Goal: Check status: Check status

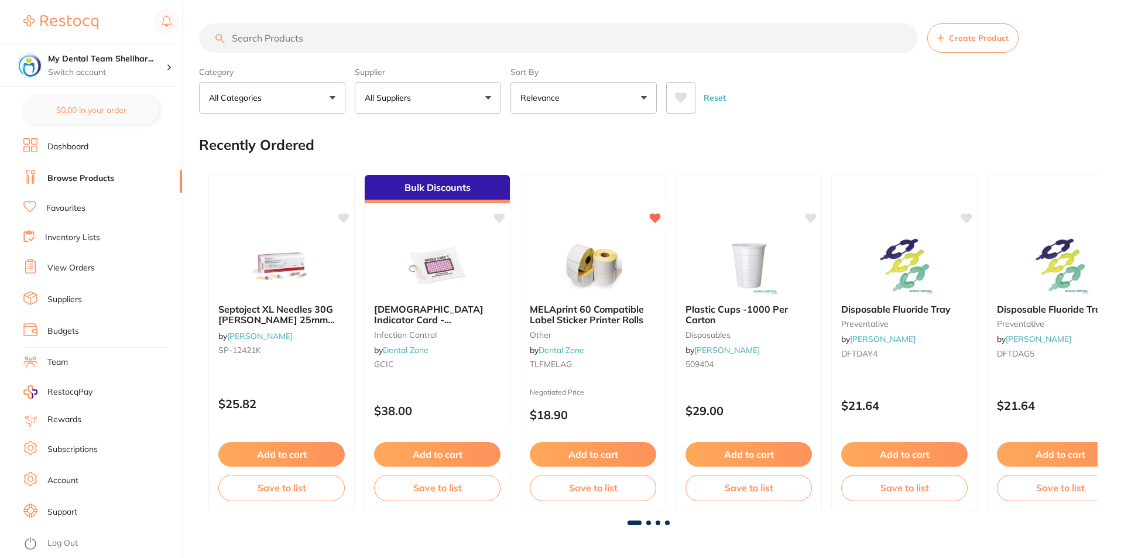
click at [300, 35] on input "search" at bounding box center [558, 37] width 719 height 29
paste input "TH4MCXXL314014X5"
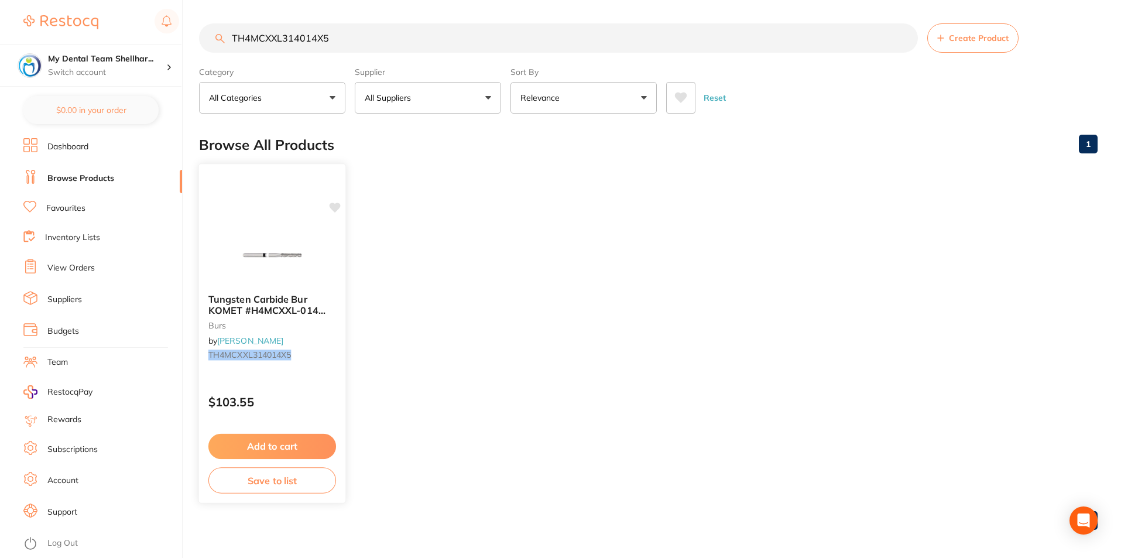
type input "TH4MCXXL314014X5"
click at [283, 436] on button "Add to cart" at bounding box center [272, 446] width 128 height 25
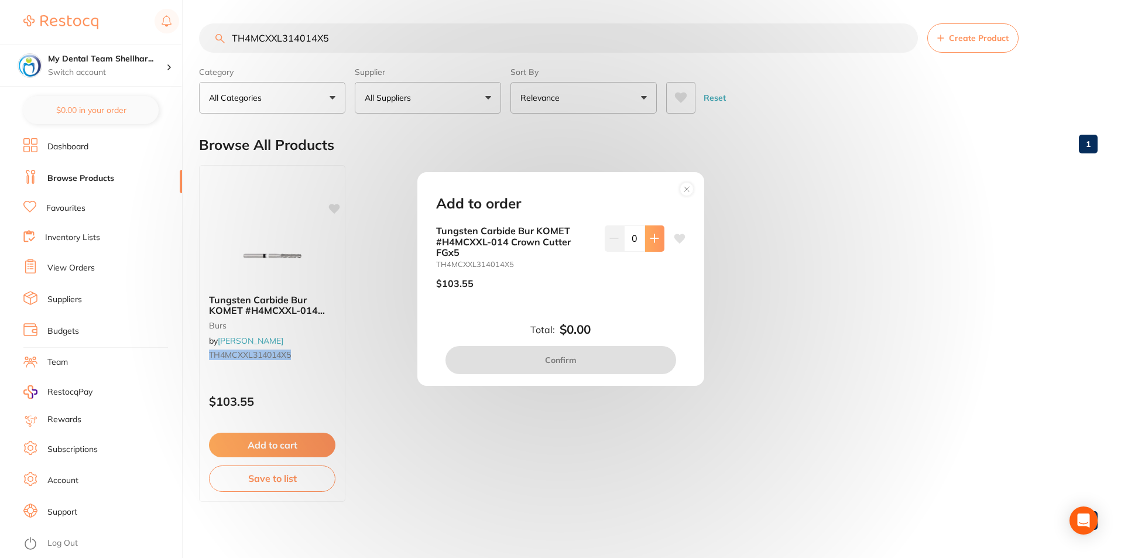
click at [645, 244] on button at bounding box center [654, 238] width 19 height 26
type input "1"
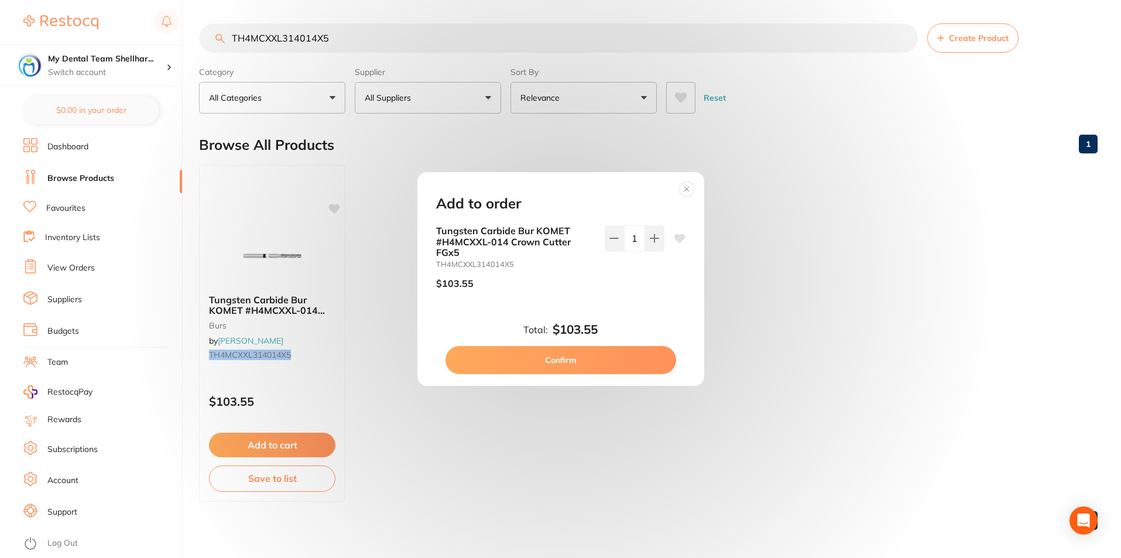
click at [628, 364] on button "Confirm" at bounding box center [560, 360] width 231 height 28
checkbox input "false"
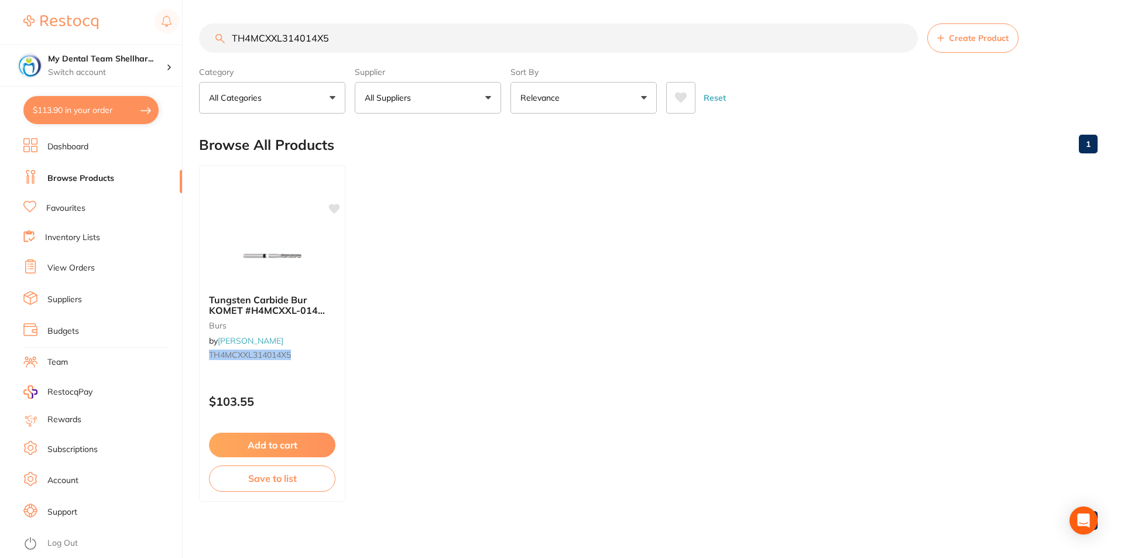
click at [416, 47] on input "TH4MCXXL314014X5" at bounding box center [558, 37] width 719 height 29
click at [414, 47] on input "TH4MCXXL314014X5" at bounding box center [558, 37] width 719 height 29
paste input "D8848314016"
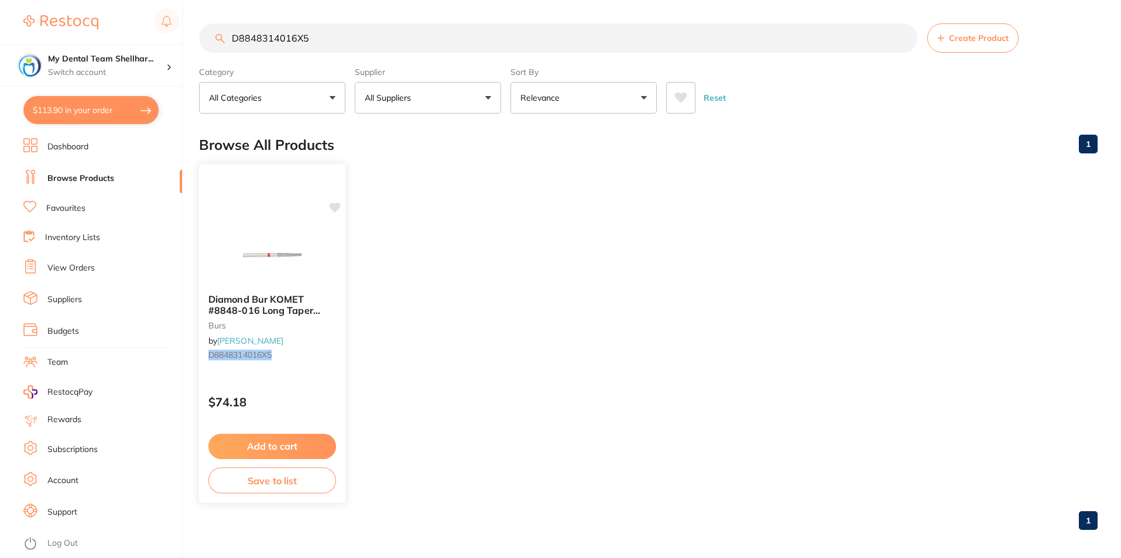
type input "D8848314016X5"
click at [276, 272] on img at bounding box center [272, 254] width 77 height 59
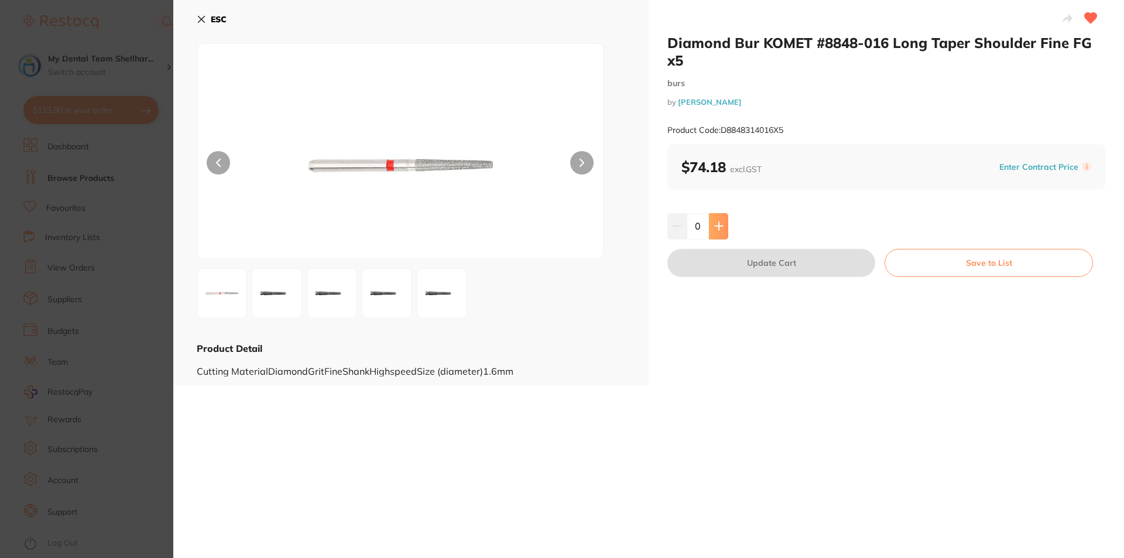
click at [720, 226] on icon at bounding box center [719, 226] width 8 height 8
type input "1"
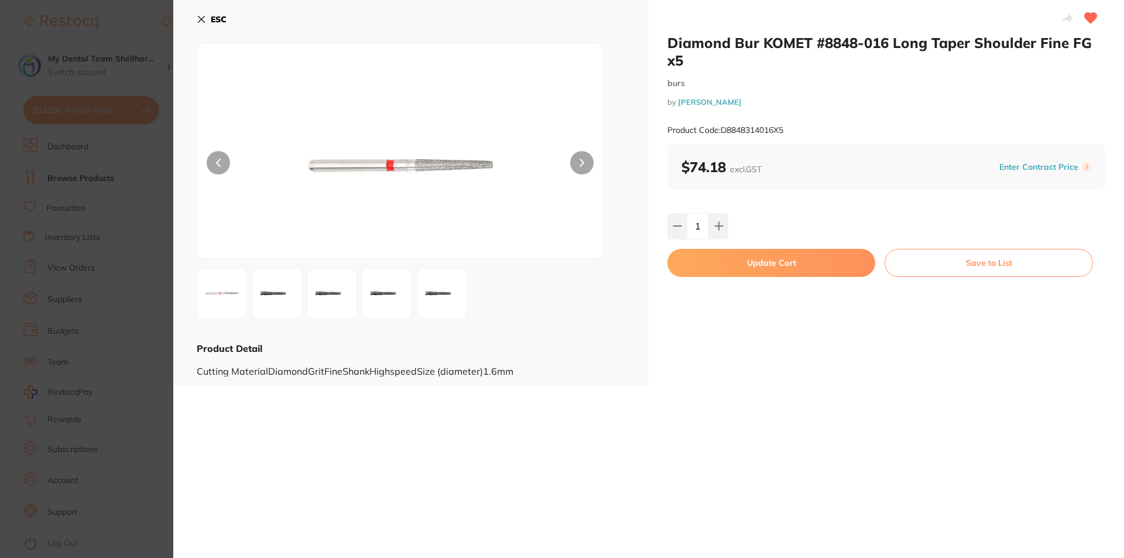
click at [725, 253] on button "Update Cart" at bounding box center [771, 263] width 208 height 28
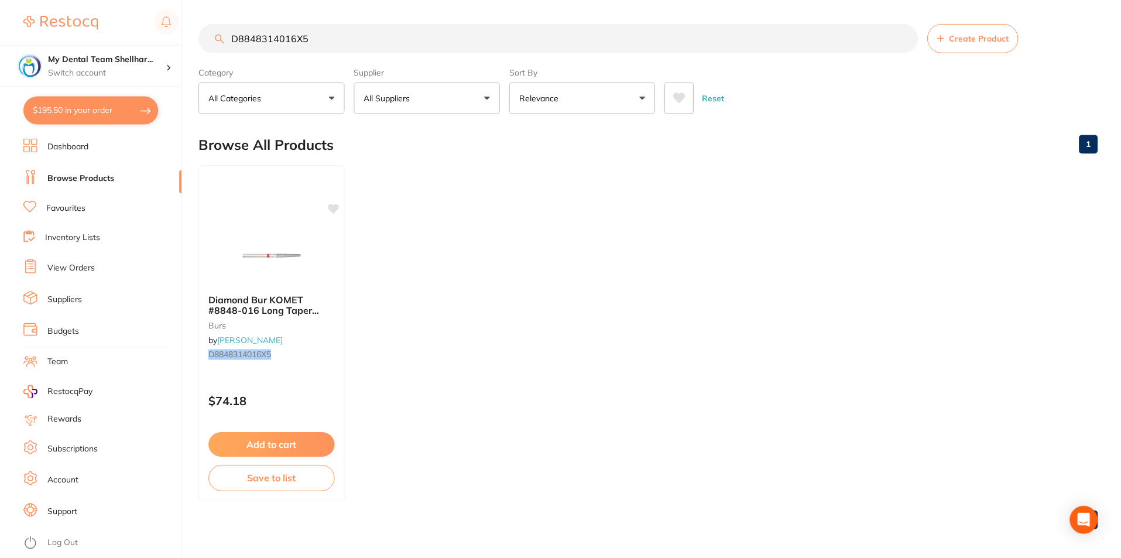
scroll to position [5, 0]
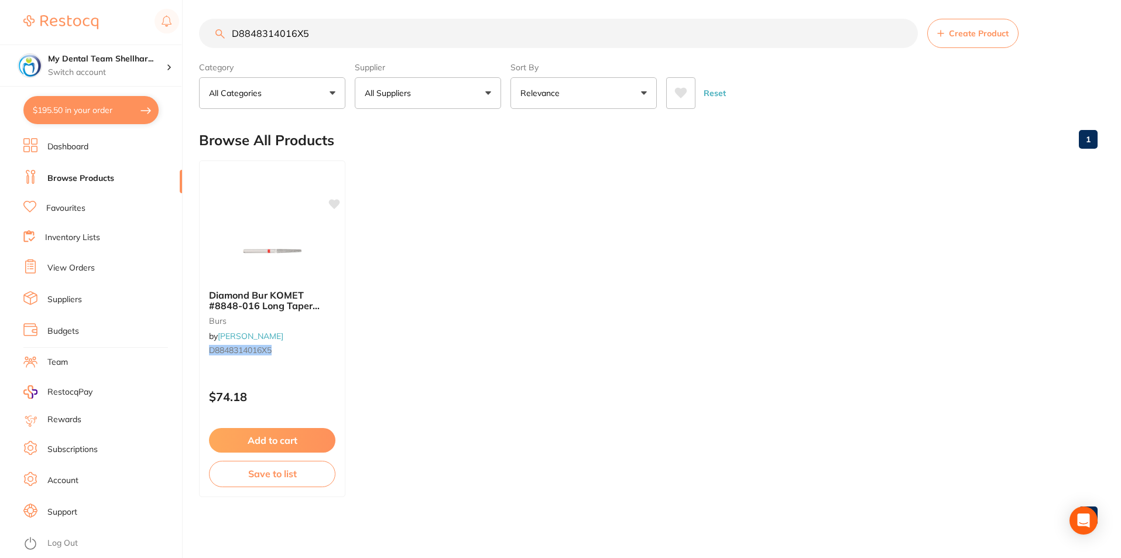
click at [270, 25] on input "D8848314016X5" at bounding box center [558, 33] width 719 height 29
paste input "4ZR314014"
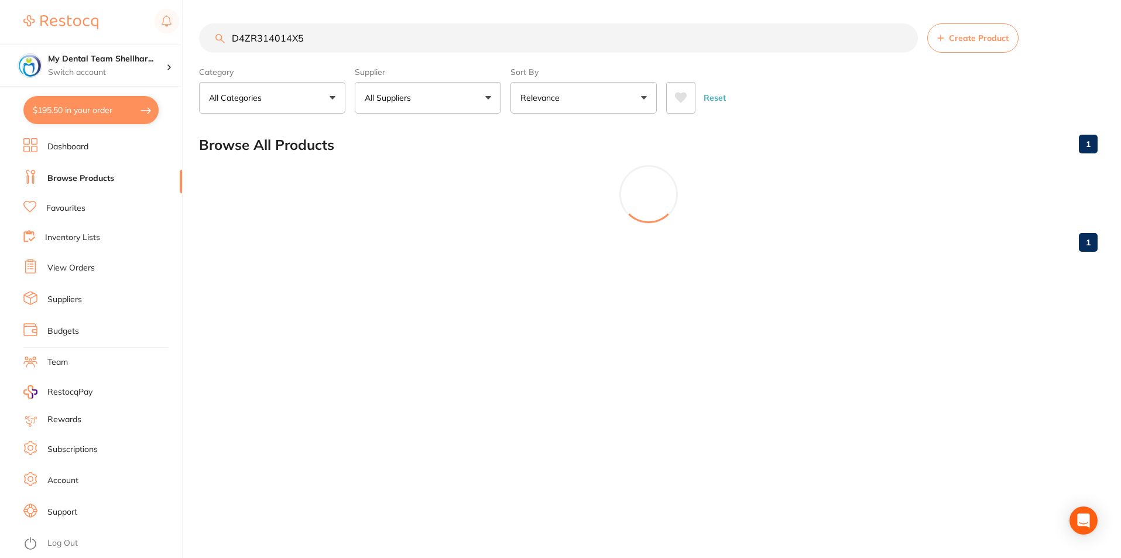
scroll to position [0, 0]
click at [373, 35] on input "D4ZR314014X5" at bounding box center [559, 37] width 721 height 29
paste input "Komet Diamond Bur - 4ZR-014 - Crown Cutter - High Speed, Friction Grip (FG), 5-…"
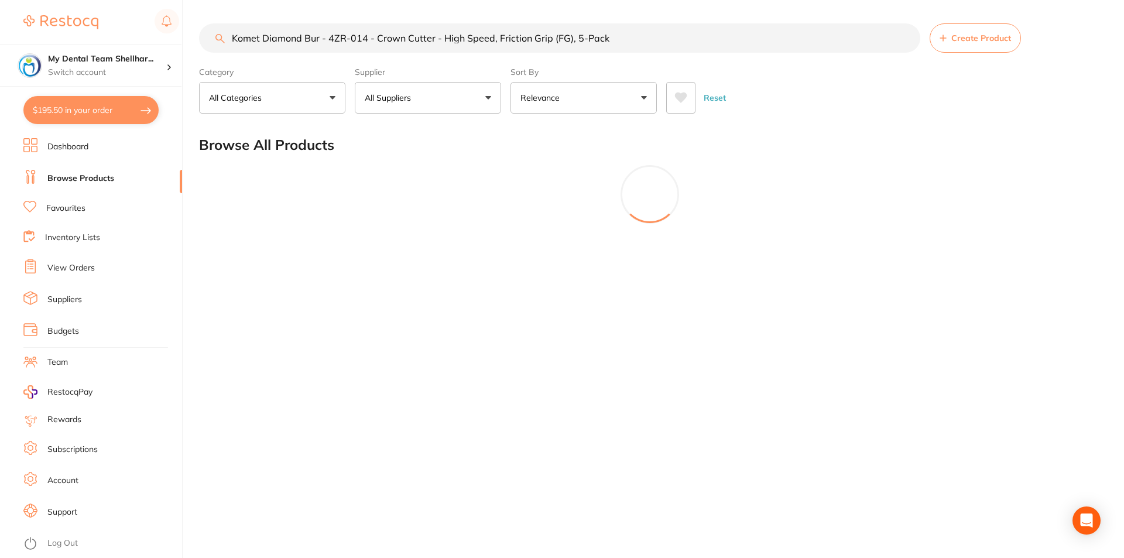
click at [619, 39] on input "Komet Diamond Bur - 4ZR-014 - Crown Cutter - High Speed, Friction Grip (FG), 5-…" at bounding box center [559, 37] width 721 height 29
click at [447, 40] on input "Komet Diamond Bur - 4ZR-014 - Crown Cutter - High Speed, Friction Grip (FG), 5-…" at bounding box center [559, 37] width 721 height 29
paste input "D4ZR314014X5"
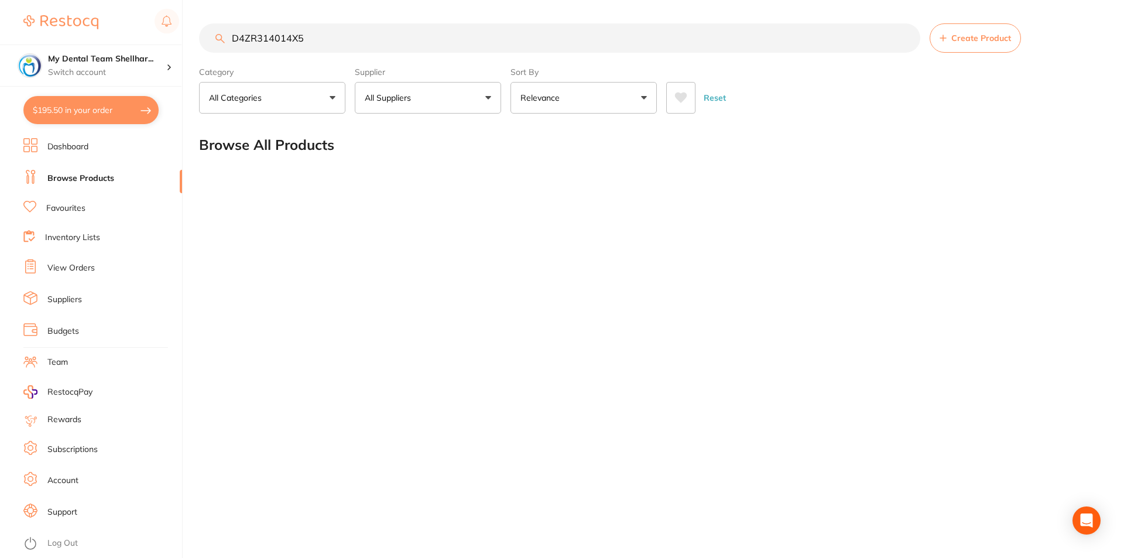
type input "D4ZR314014X5"
click at [364, 195] on div "D4ZR314014X5 Create Product Category All Categories All Categories No categorie…" at bounding box center [661, 279] width 925 height 558
click at [80, 110] on button "$195.50 in your order" at bounding box center [90, 110] width 135 height 28
checkbox input "true"
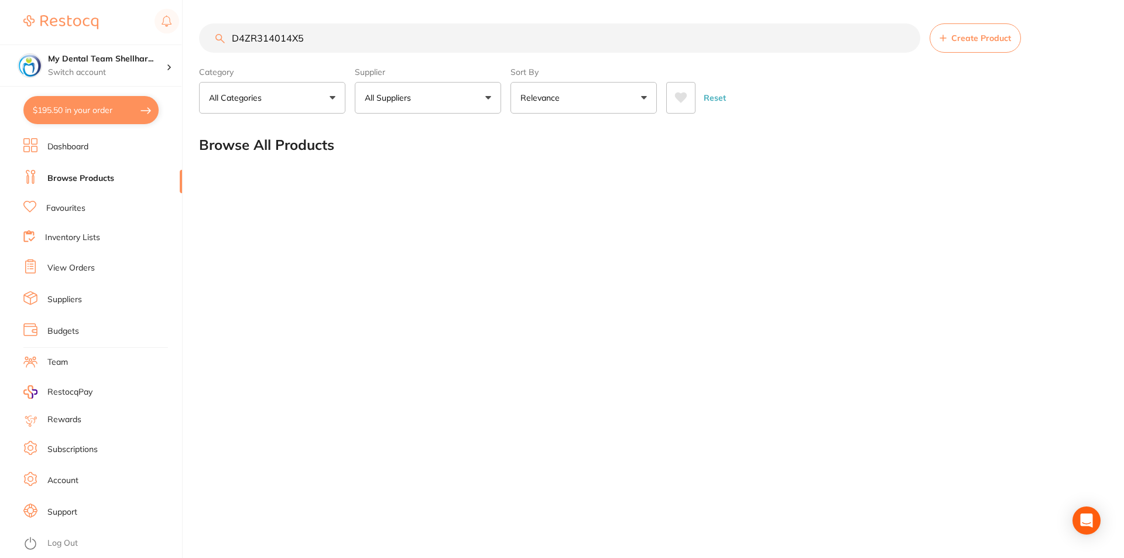
checkbox input "true"
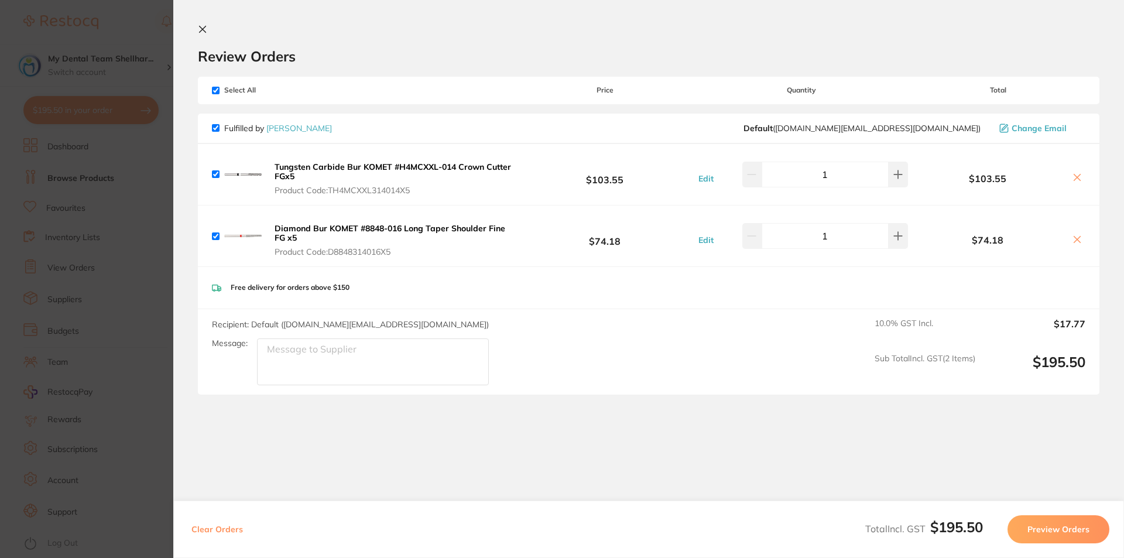
click at [126, 311] on section "Update RRP Set your pre negotiated price for this item. Item Agreed RRP (excl. …" at bounding box center [562, 279] width 1124 height 558
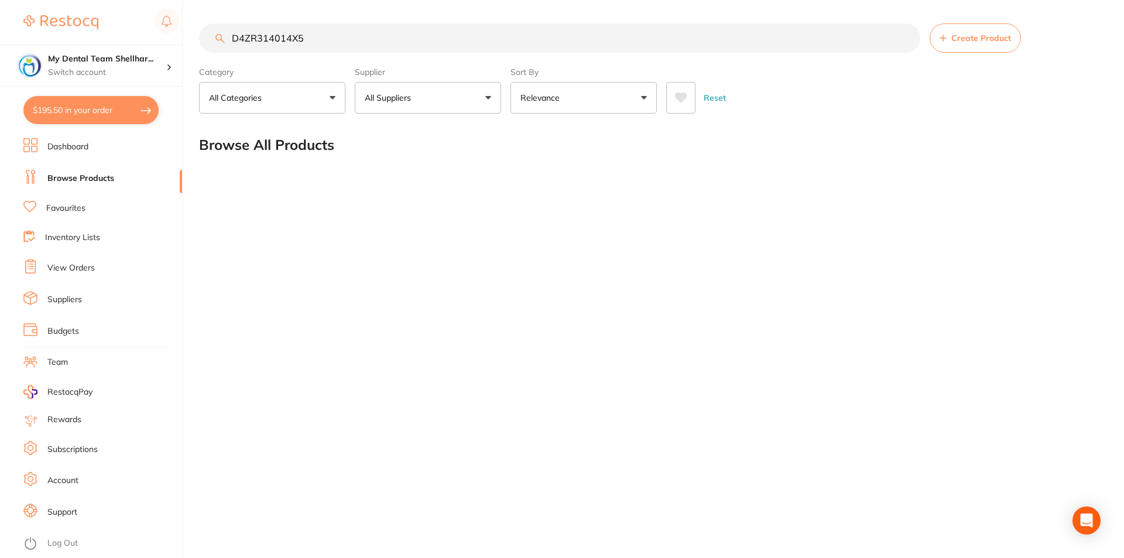
click at [76, 270] on link "View Orders" at bounding box center [70, 268] width 47 height 12
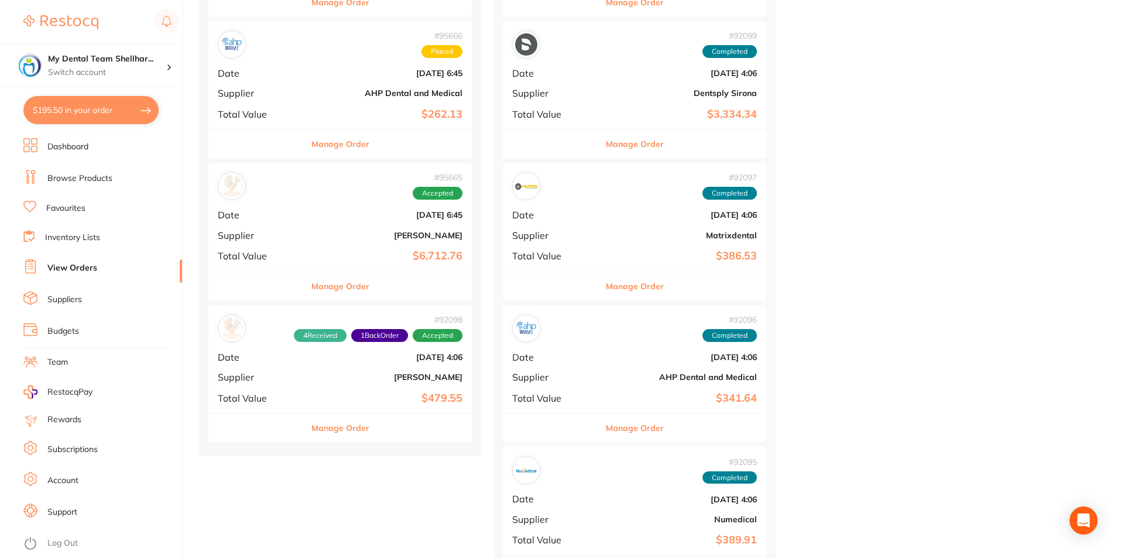
scroll to position [995, 0]
click at [339, 239] on div "# 95665 Accepted Date [DATE] 6:45 Supplier [PERSON_NAME] Total Value $6,712.76" at bounding box center [339, 216] width 263 height 108
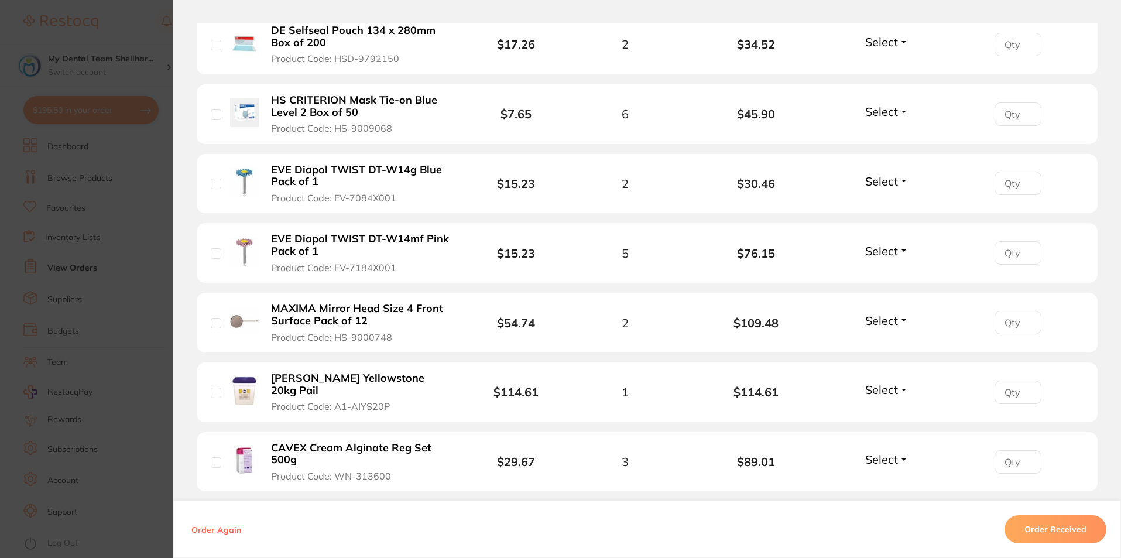
scroll to position [2843, 0]
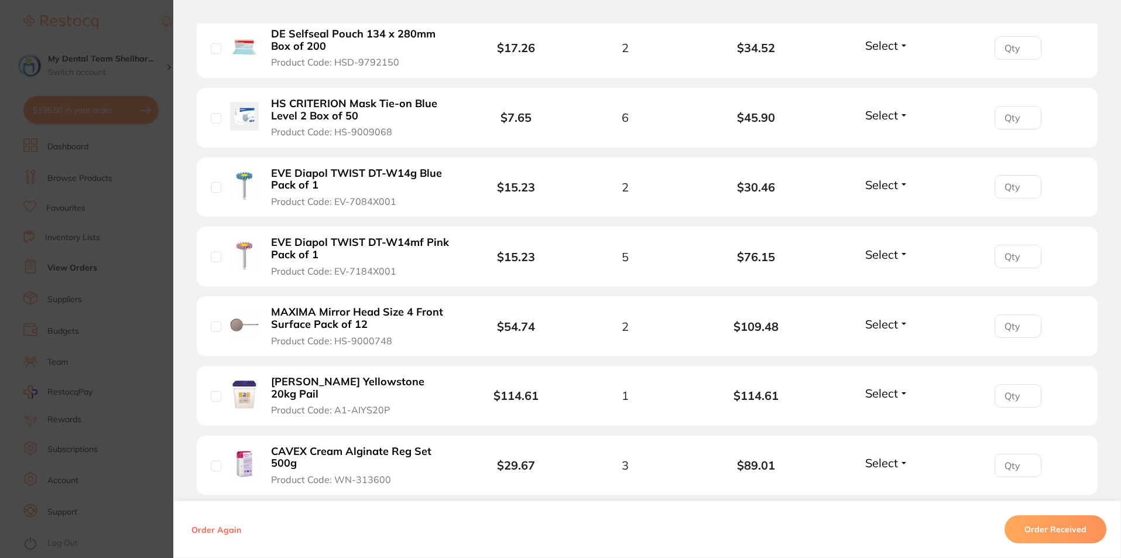
click at [887, 386] on span "Select" at bounding box center [881, 393] width 33 height 15
click at [885, 414] on span "Received" at bounding box center [887, 418] width 30 height 9
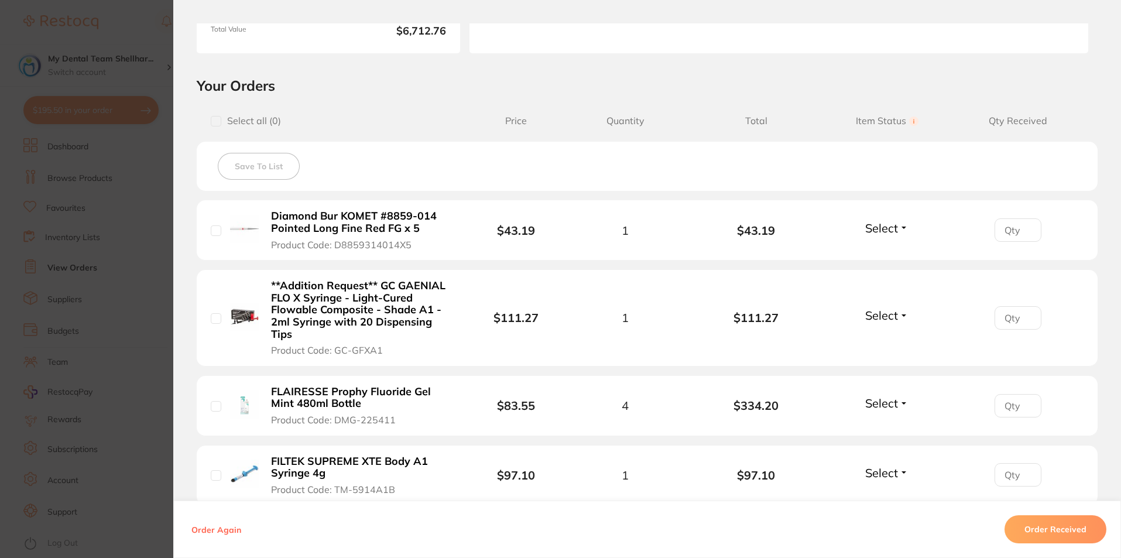
scroll to position [208, 0]
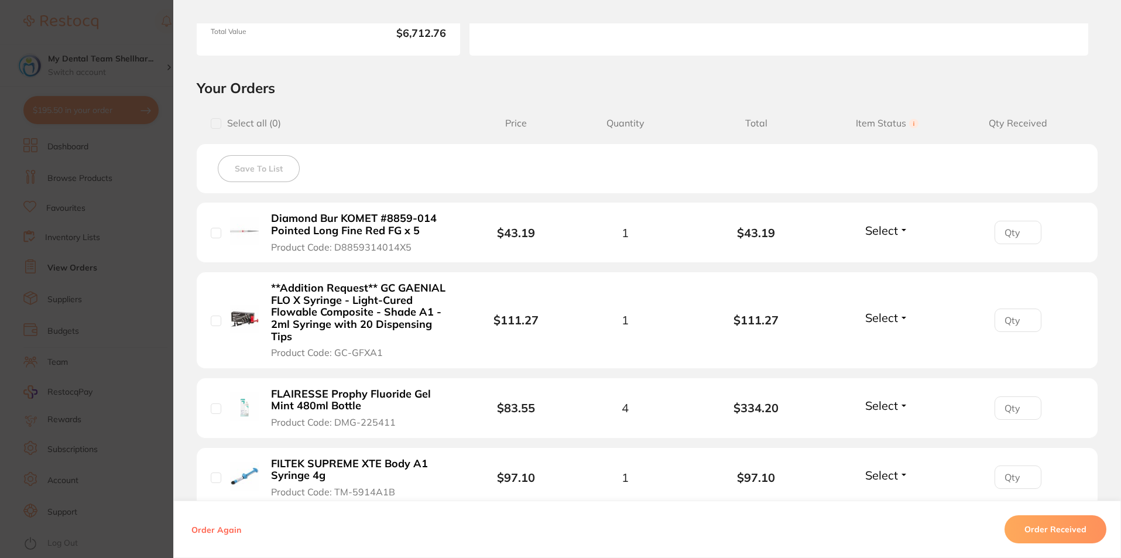
click at [882, 406] on span "Select" at bounding box center [881, 405] width 33 height 15
click at [886, 429] on span "Received" at bounding box center [887, 430] width 30 height 9
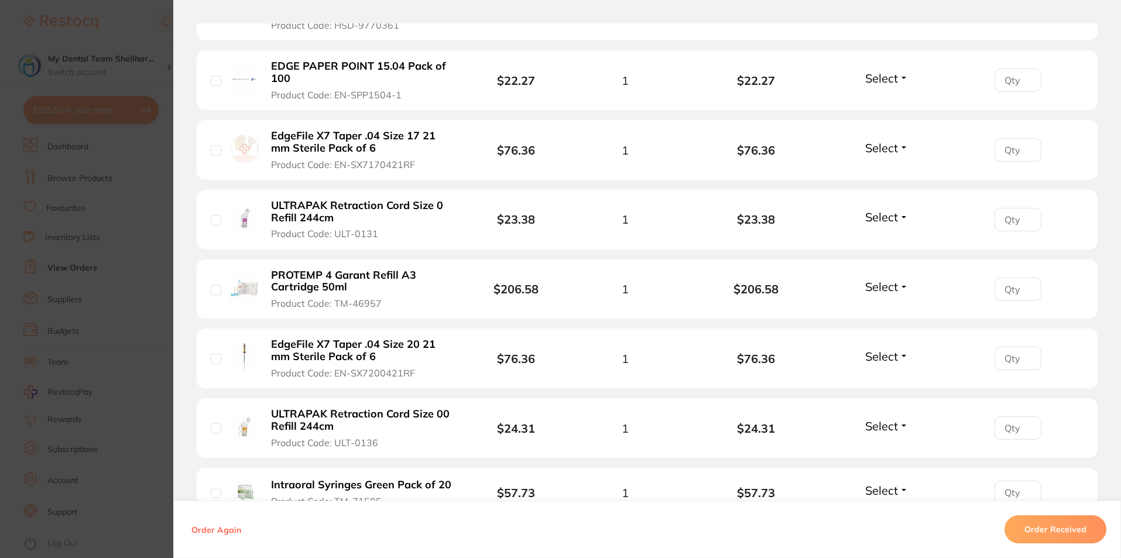
scroll to position [1847, 0]
click at [893, 279] on span "Select" at bounding box center [881, 286] width 33 height 15
click at [889, 307] on span "Received" at bounding box center [887, 311] width 30 height 9
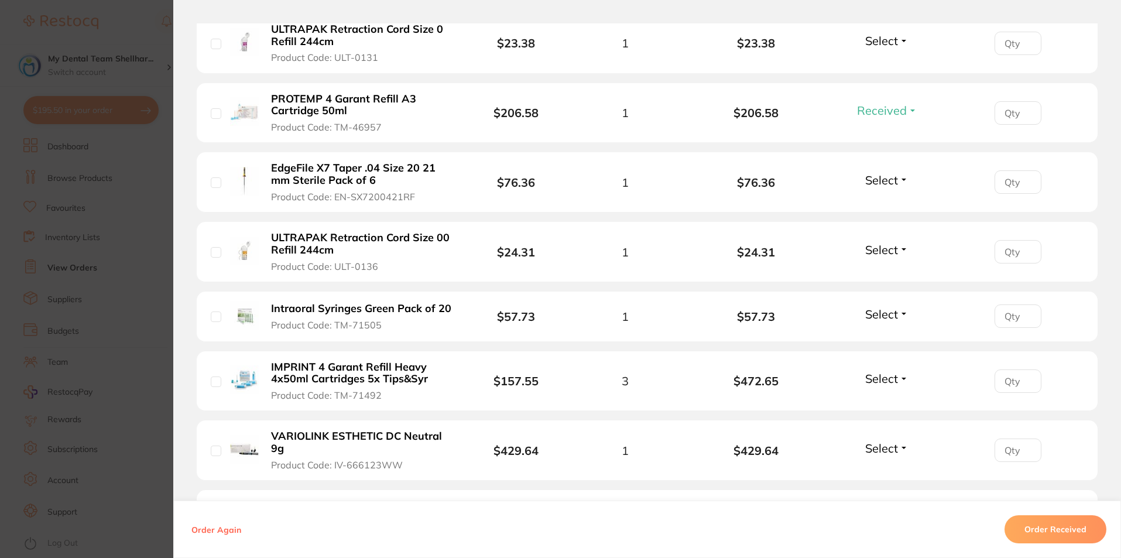
scroll to position [2140, 0]
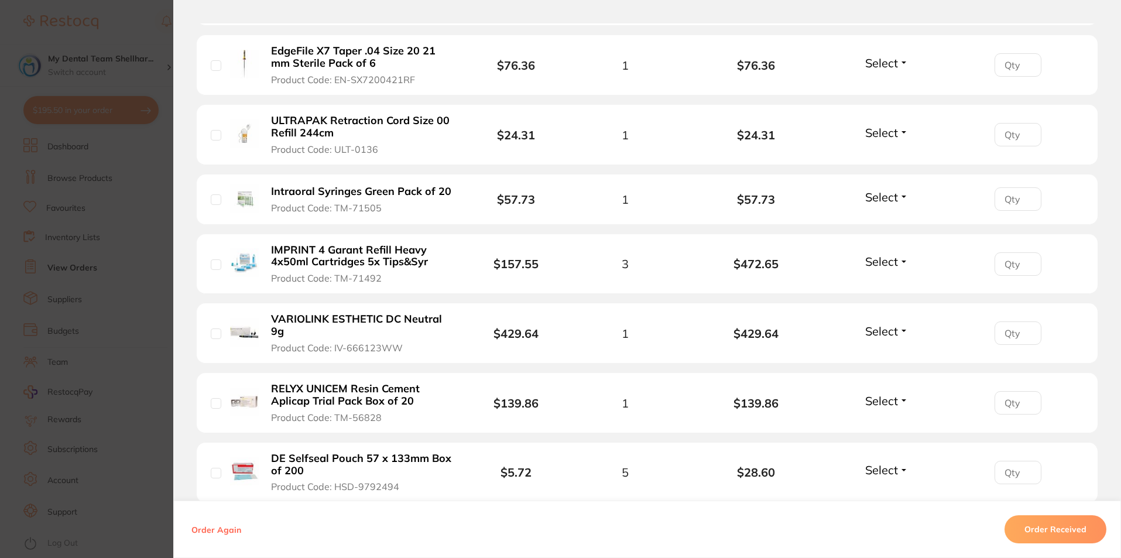
click at [873, 254] on span "Select" at bounding box center [881, 261] width 33 height 15
click at [879, 282] on span "Received" at bounding box center [887, 286] width 30 height 9
click at [113, 256] on section "Order ID: Restocq- 95665 Order Information 4 Received Accepted Order Order Date…" at bounding box center [560, 279] width 1121 height 558
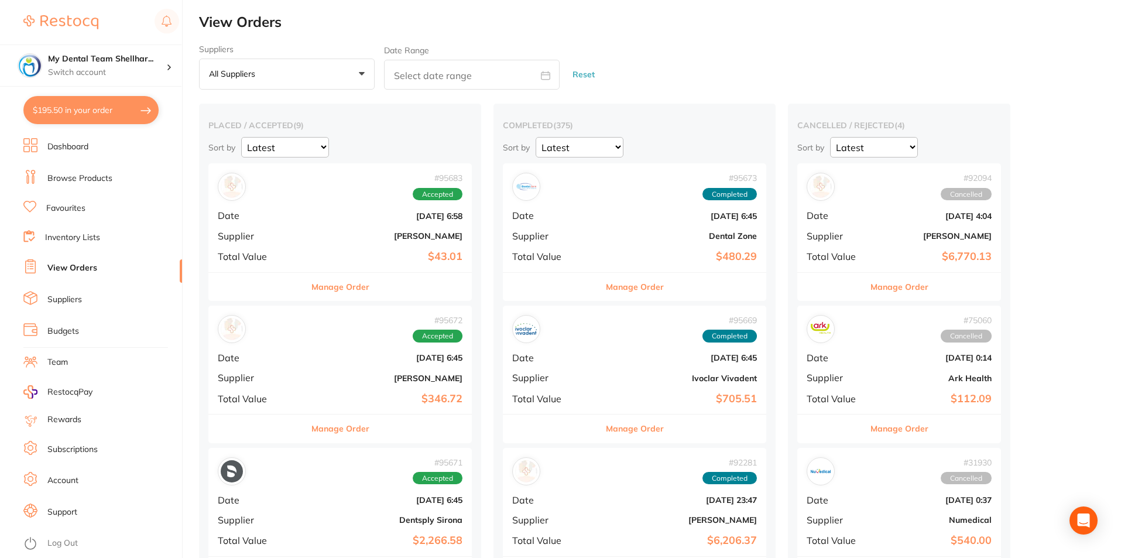
click at [347, 235] on b "[PERSON_NAME]" at bounding box center [384, 235] width 157 height 9
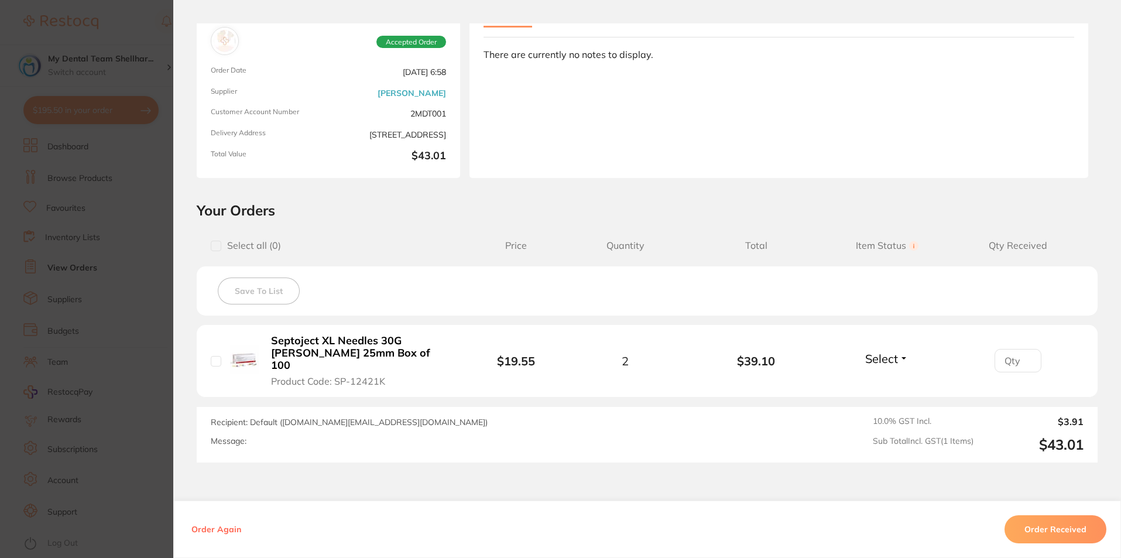
scroll to position [153, 0]
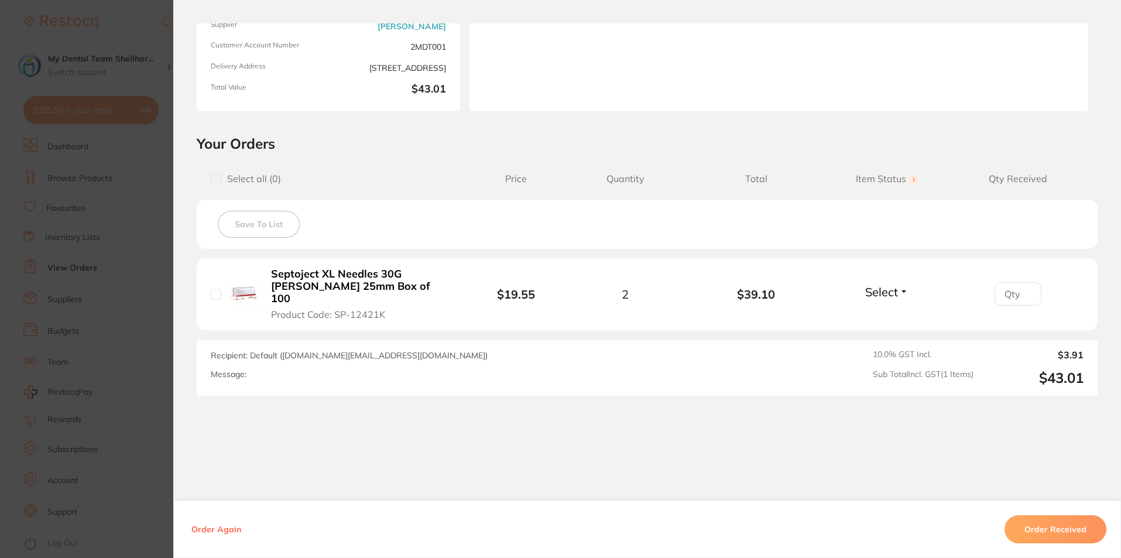
click at [890, 285] on span "Select" at bounding box center [881, 291] width 33 height 15
click at [892, 313] on span "Received" at bounding box center [887, 317] width 30 height 9
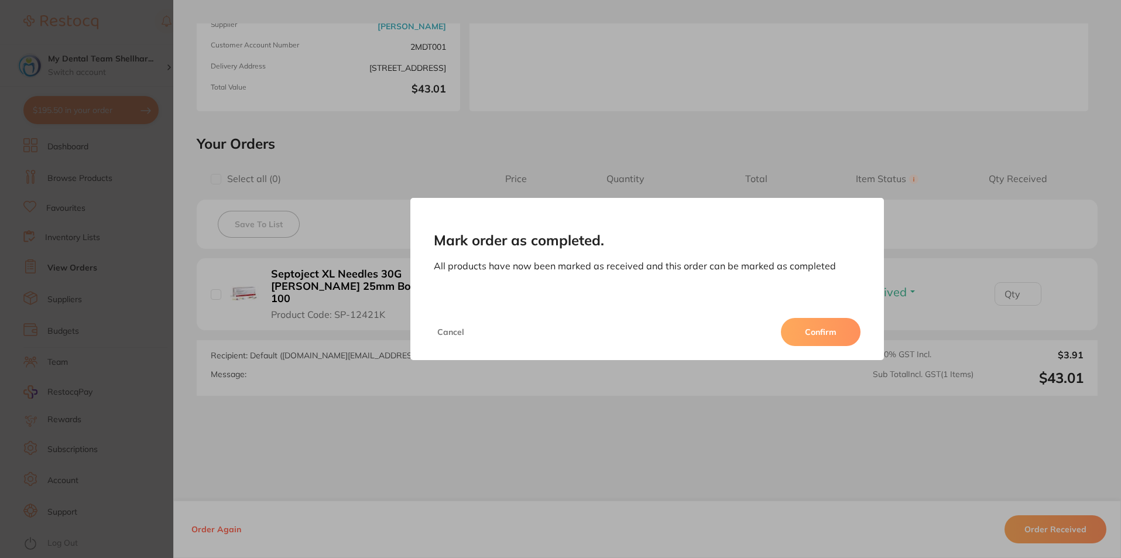
click at [839, 332] on button "Confirm" at bounding box center [821, 332] width 80 height 28
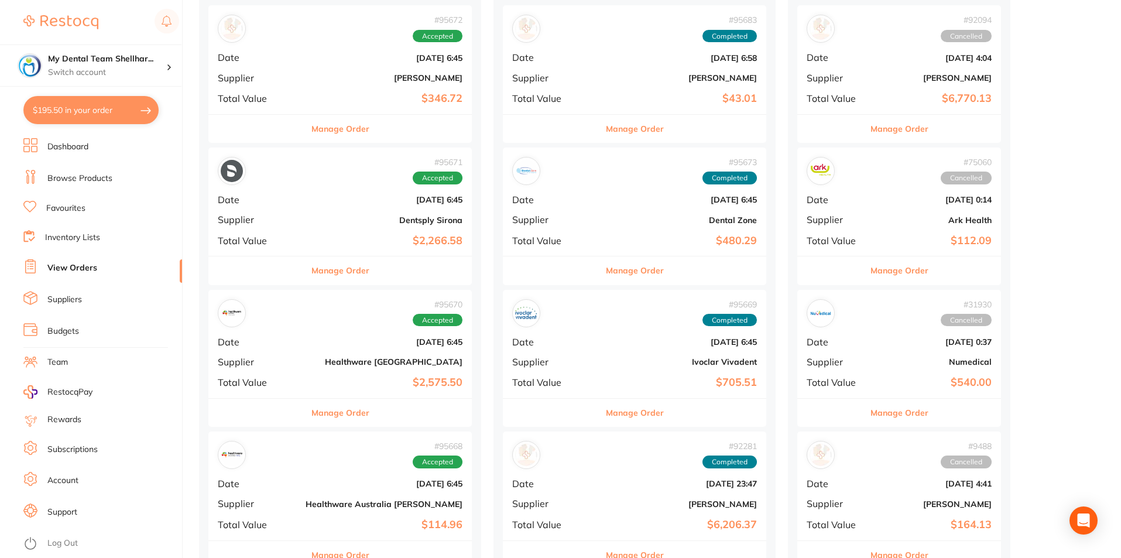
scroll to position [176, 0]
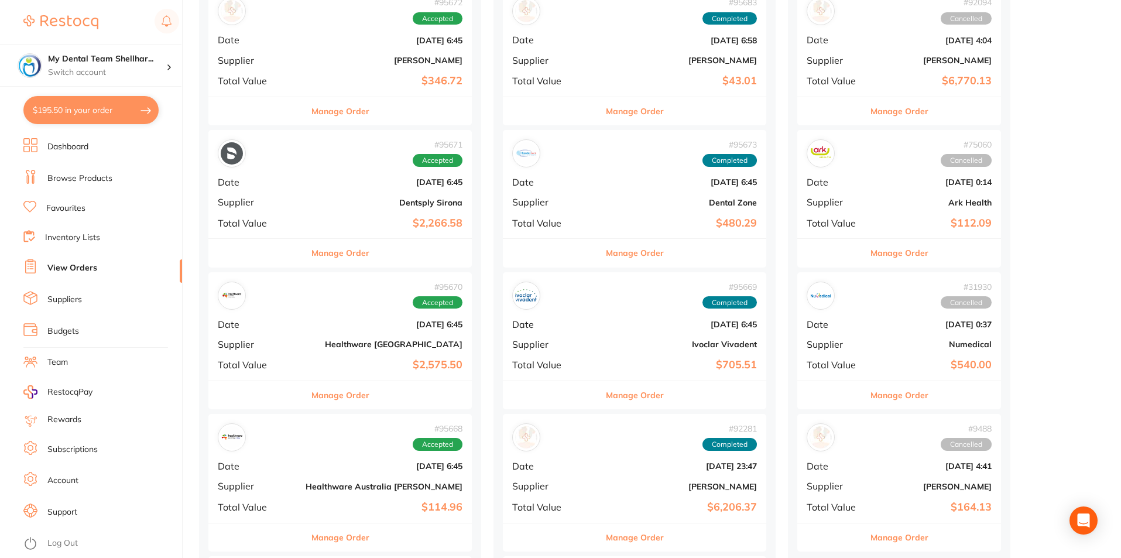
click at [645, 341] on b "Ivoclar Vivadent" at bounding box center [678, 344] width 157 height 9
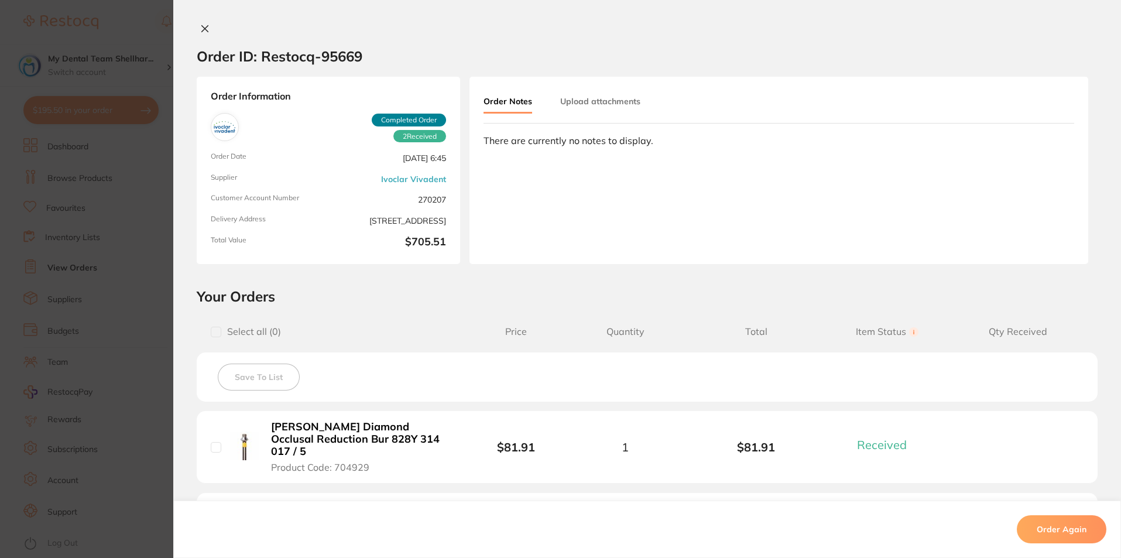
click at [150, 305] on section "Order ID: Restocq- 95669 Order Information 2 Received Completed Order Order Dat…" at bounding box center [560, 279] width 1121 height 558
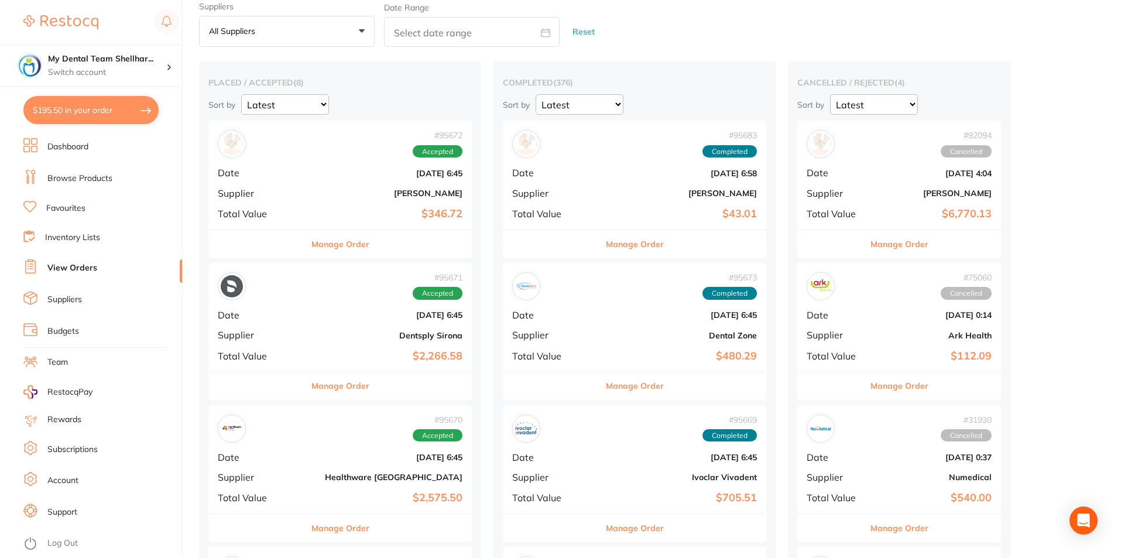
scroll to position [117, 0]
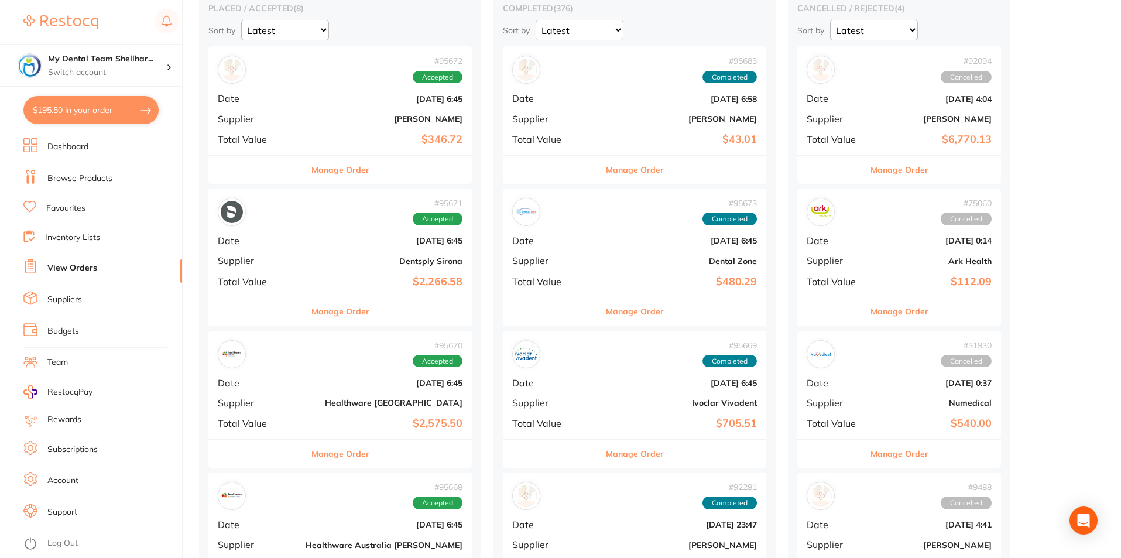
click at [600, 261] on b "Dental Zone" at bounding box center [678, 260] width 157 height 9
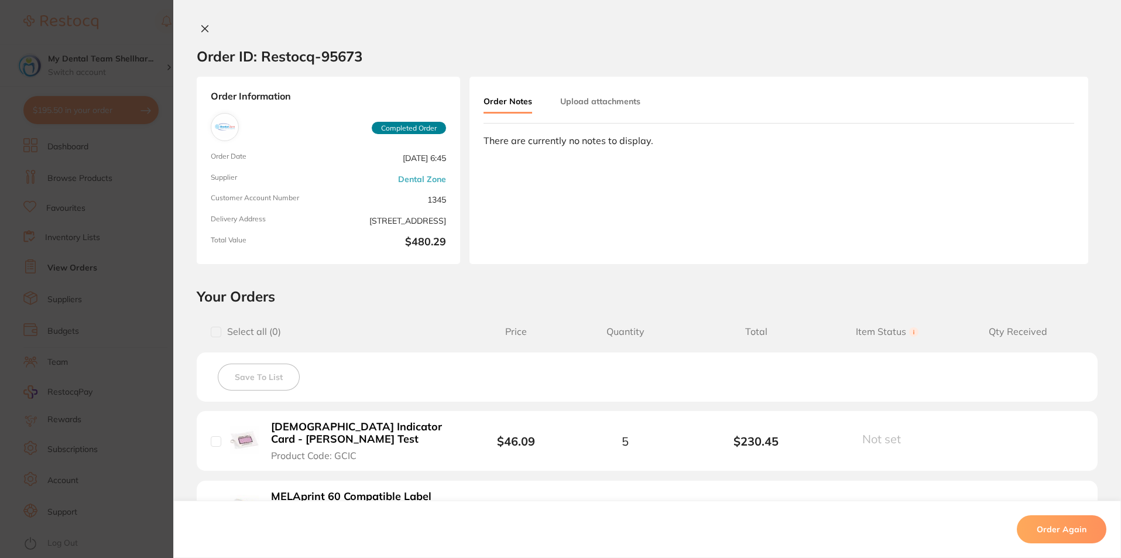
click at [201, 26] on icon at bounding box center [204, 28] width 9 height 9
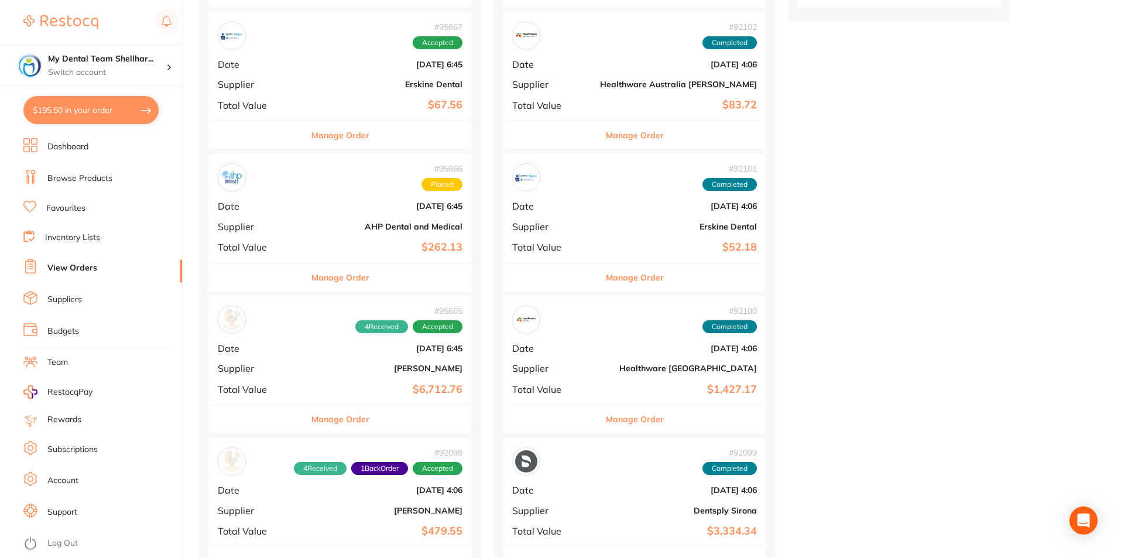
scroll to position [878, 0]
